Goal: Transaction & Acquisition: Purchase product/service

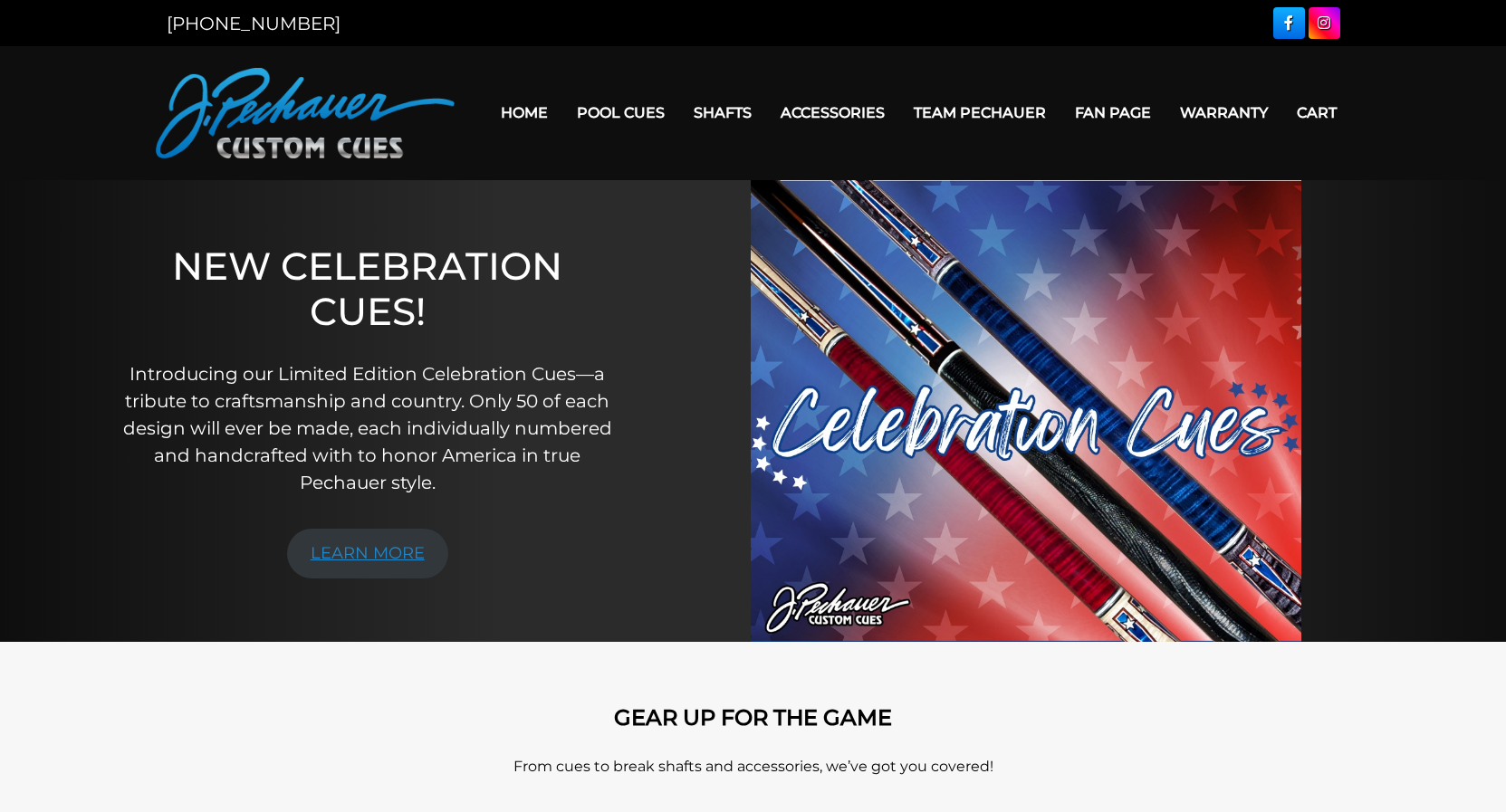
click at [361, 538] on link "LEARN MORE" at bounding box center [367, 553] width 161 height 49
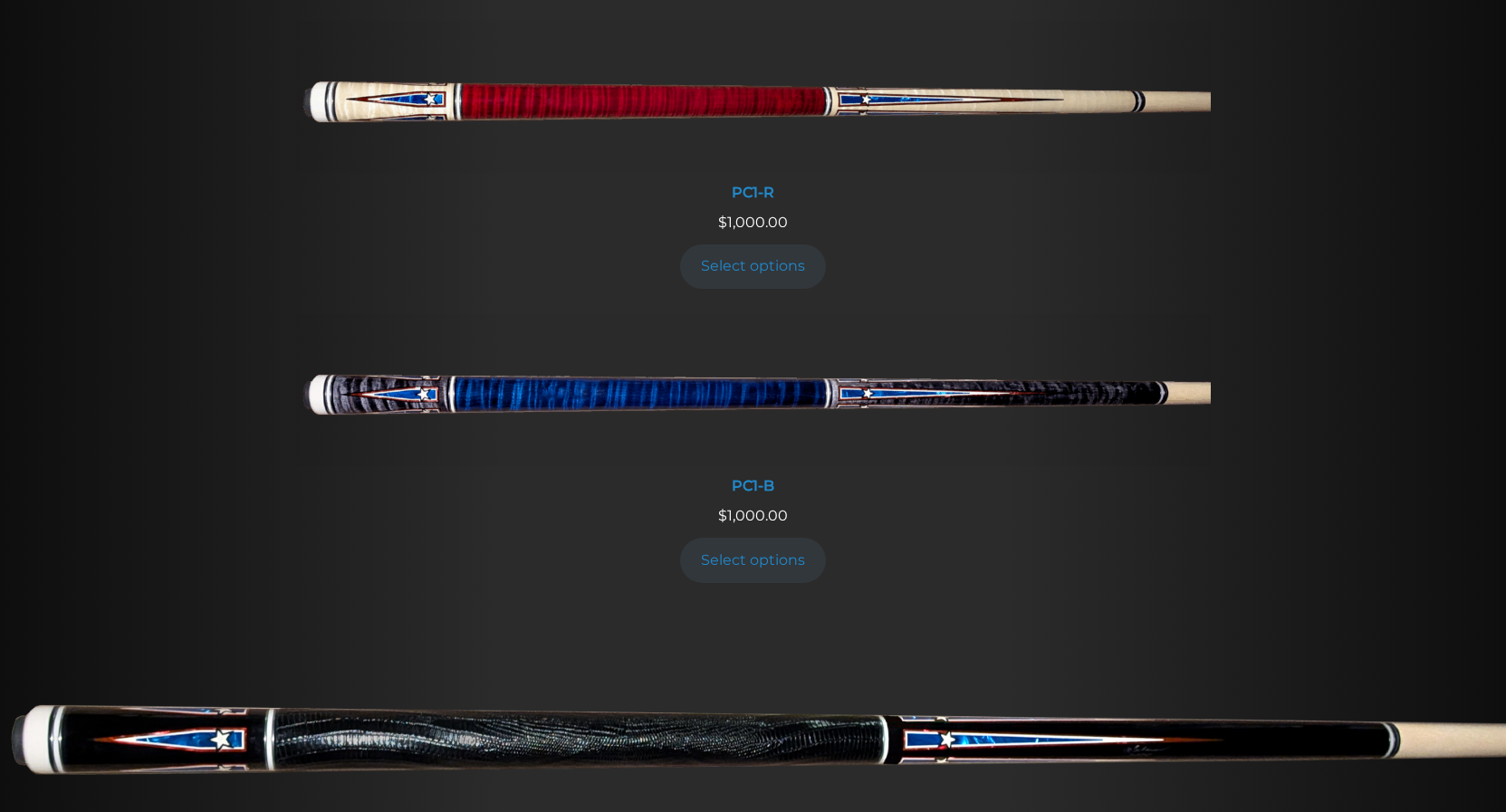
scroll to position [924, 0]
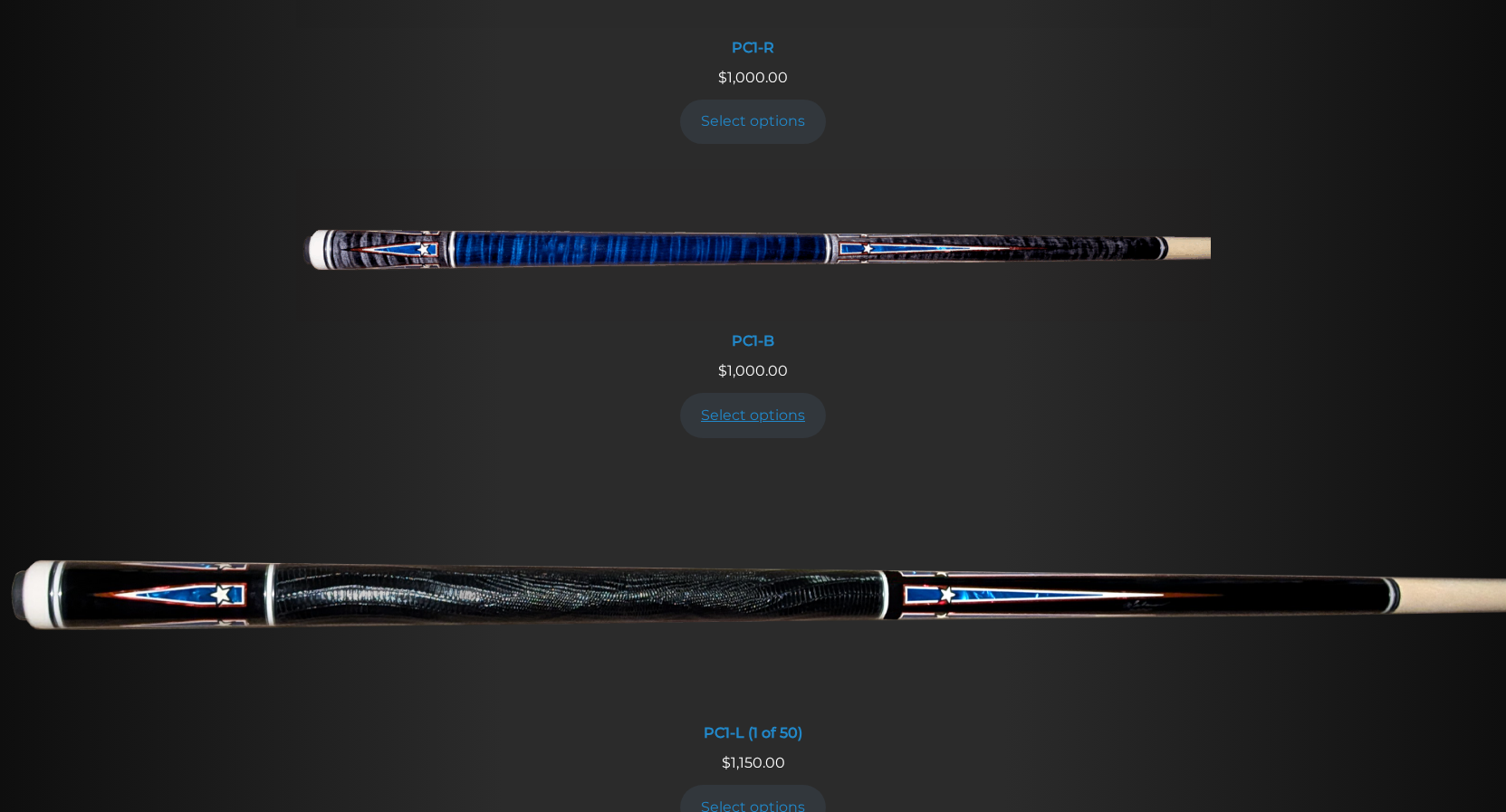
click at [759, 412] on link "Select options" at bounding box center [753, 415] width 146 height 45
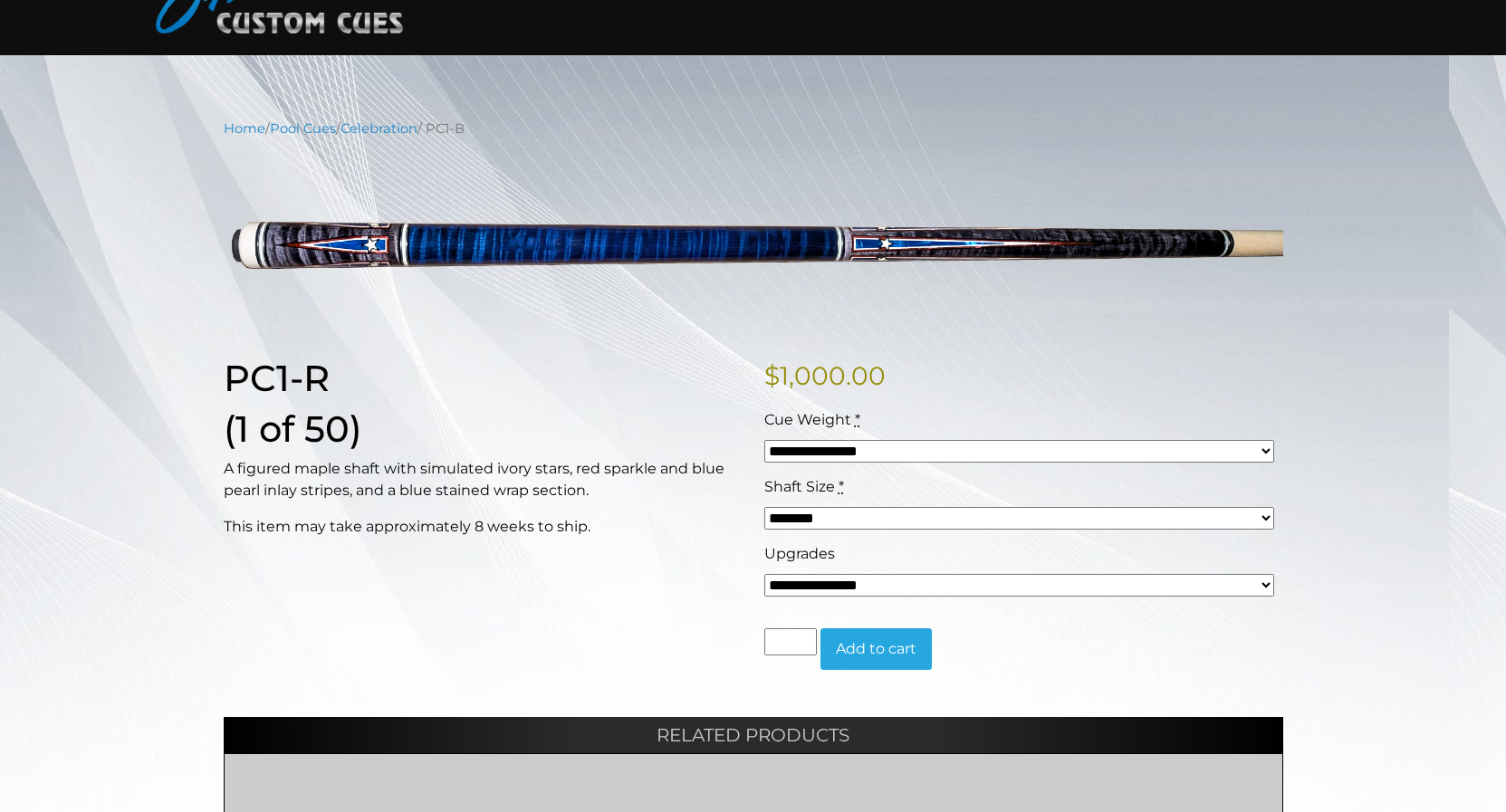
scroll to position [92, 0]
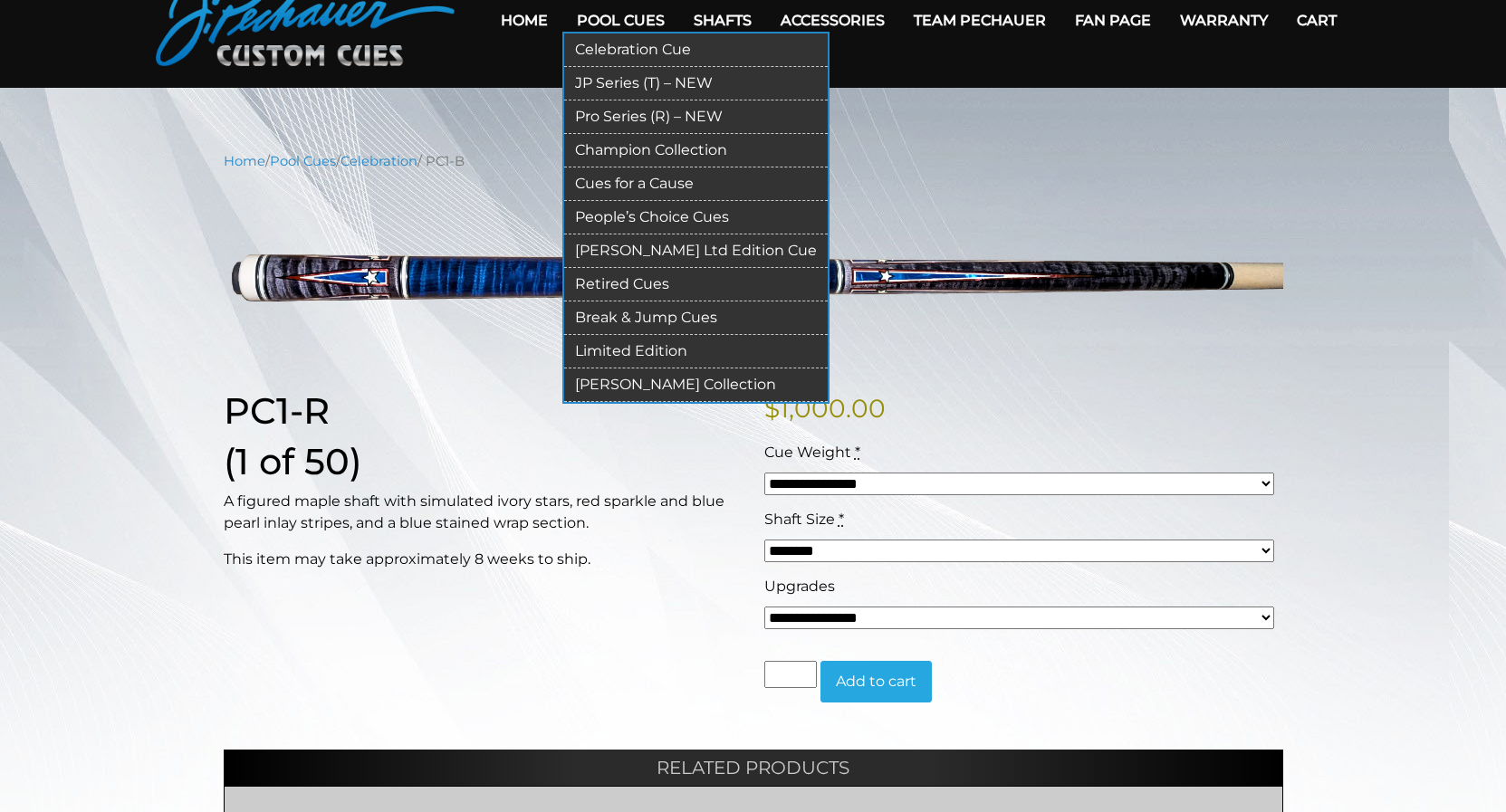
click at [592, 22] on link "Pool Cues" at bounding box center [620, 21] width 117 height 47
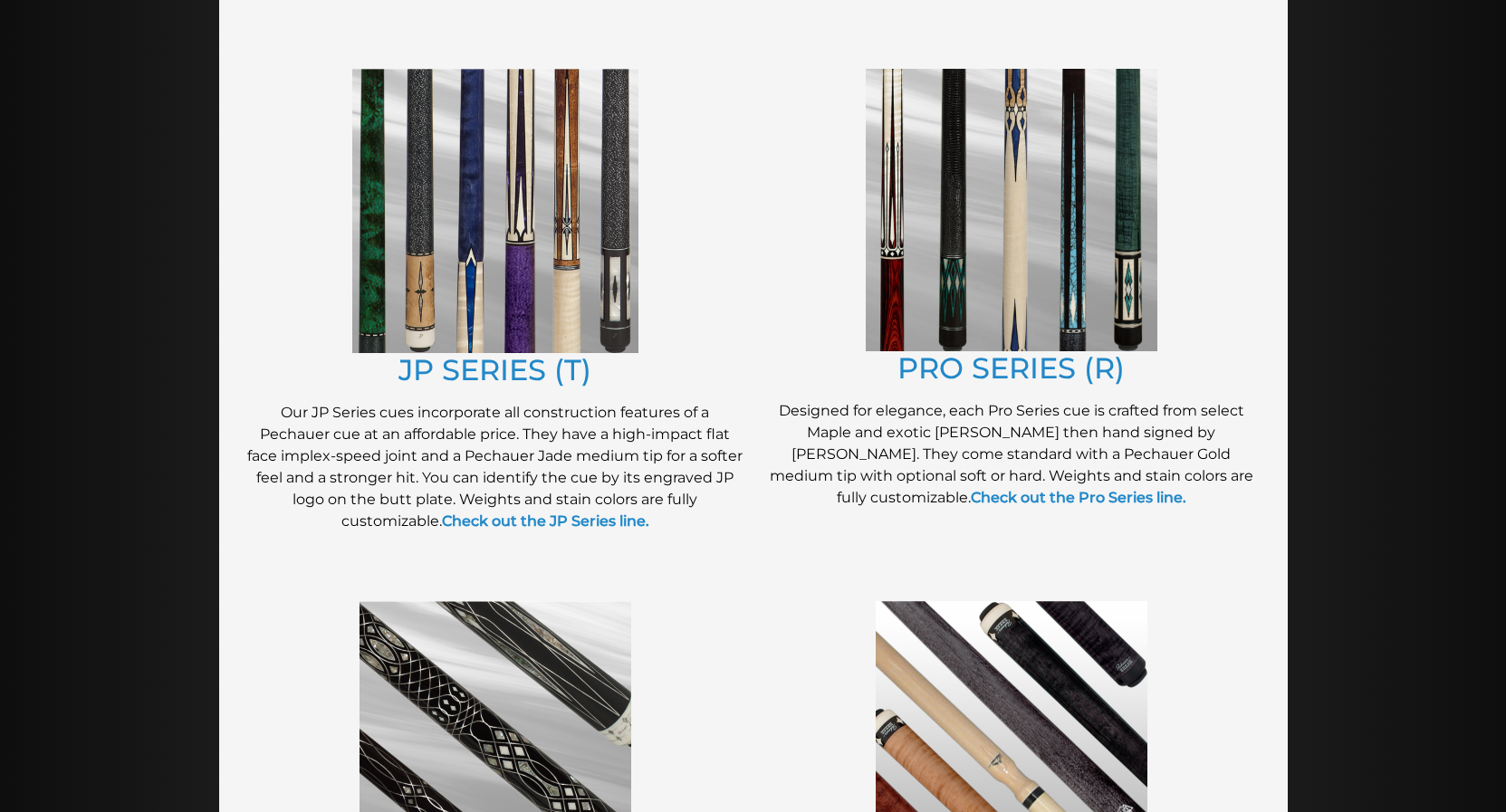
scroll to position [832, 0]
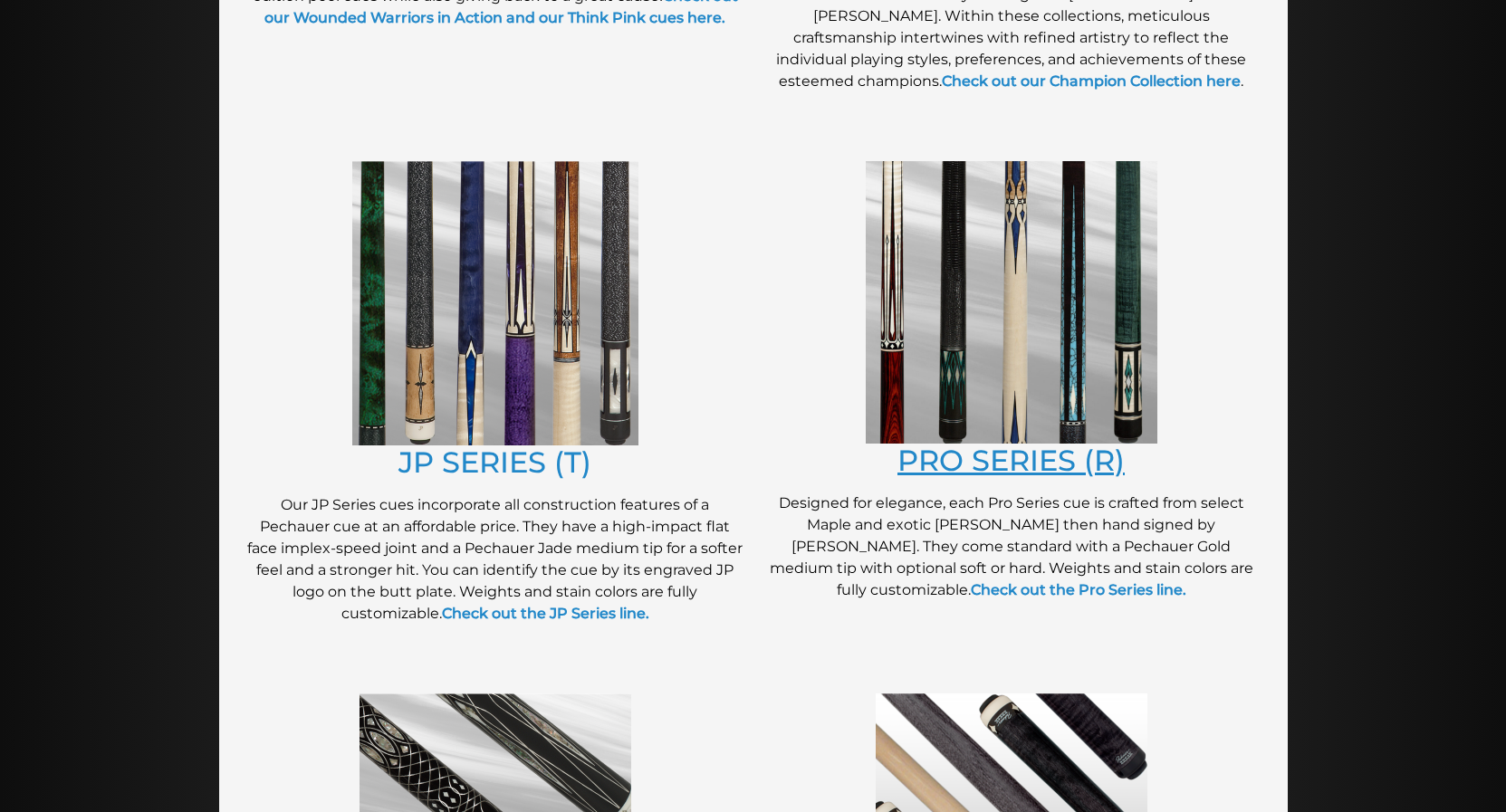
click at [950, 473] on link "PRO SERIES (R)" at bounding box center [1011, 461] width 228 height 35
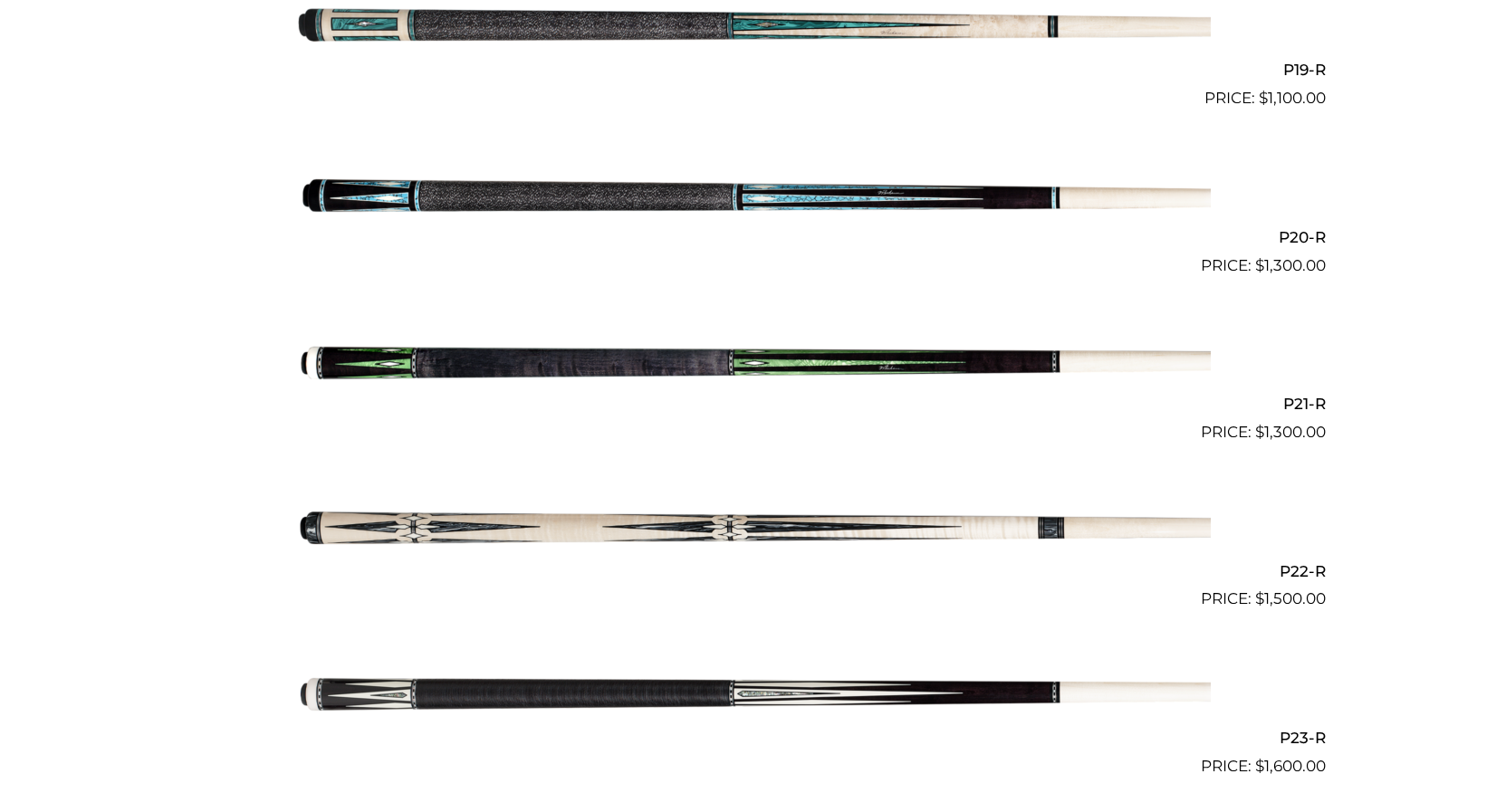
scroll to position [3694, 0]
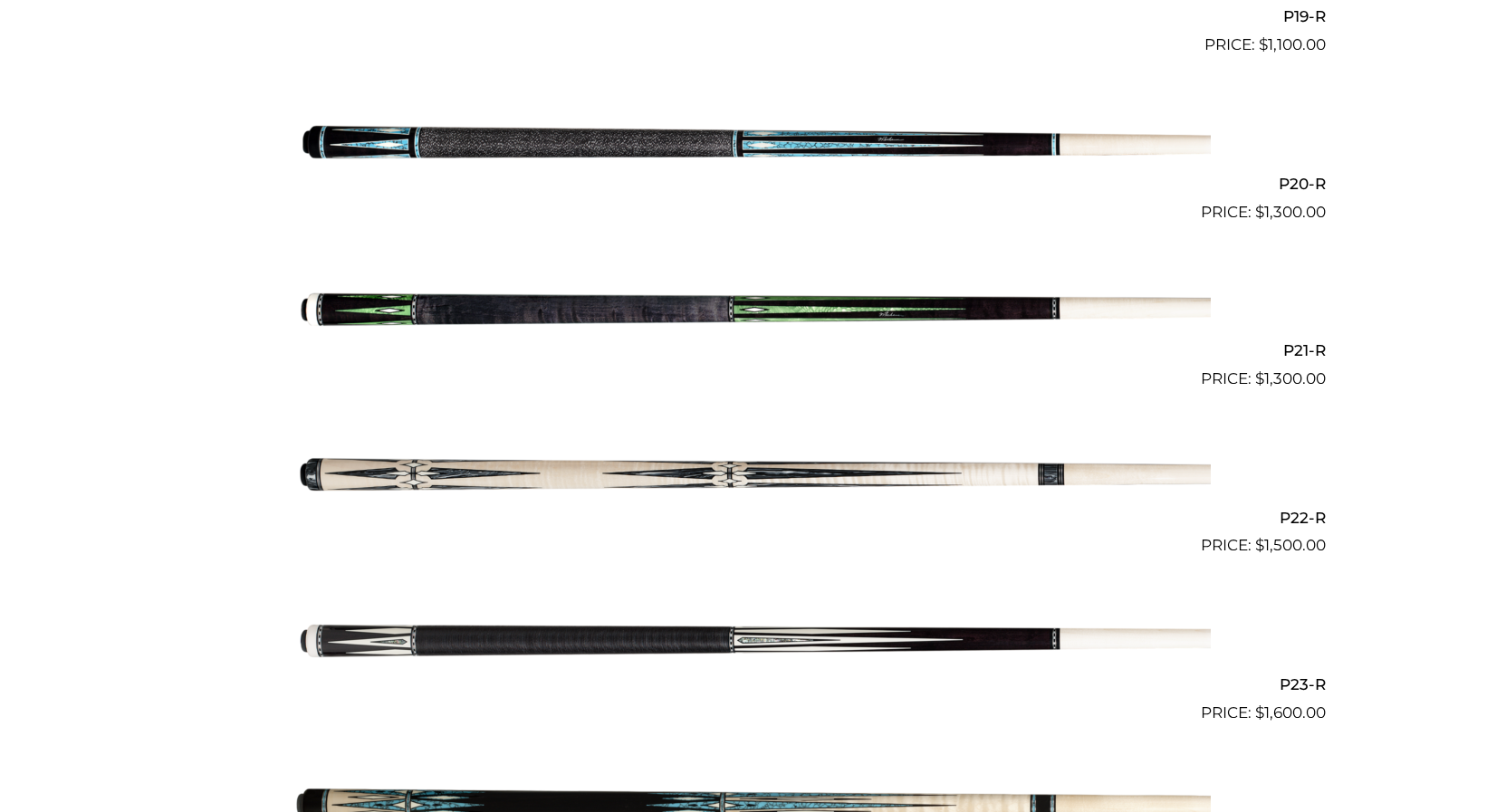
click at [545, 473] on img at bounding box center [753, 474] width 915 height 152
